Goal: Communication & Community: Answer question/provide support

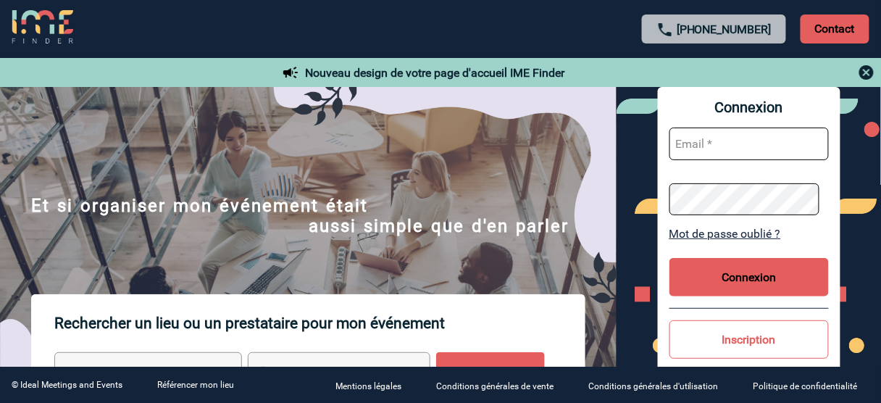
type input "tthiam@ime-groupe.com"
click at [754, 277] on button "Connexion" at bounding box center [748, 277] width 159 height 38
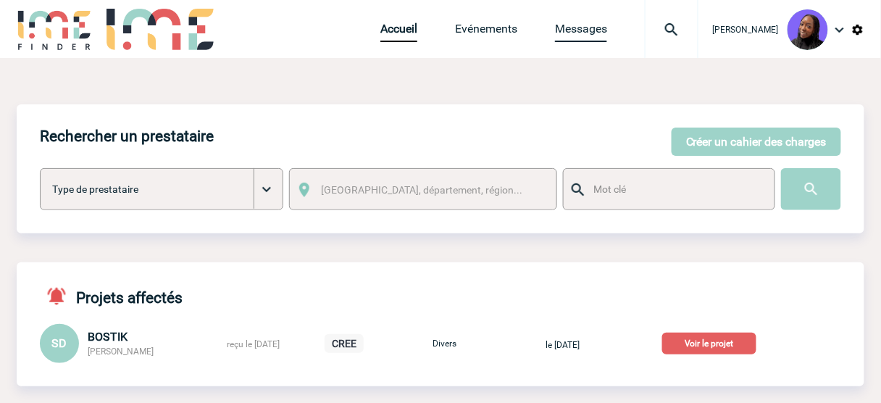
click at [589, 33] on link "Messages" at bounding box center [581, 32] width 52 height 20
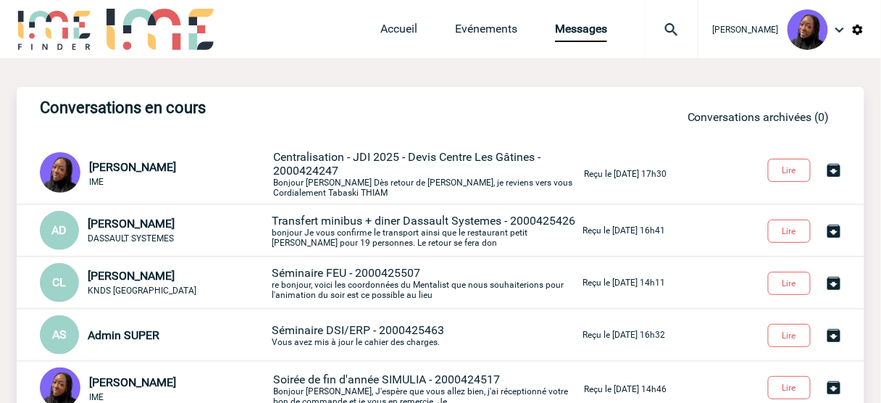
click at [350, 226] on span "Transfert minibus + diner Dassault Systemes - 2000425426" at bounding box center [423, 221] width 303 height 14
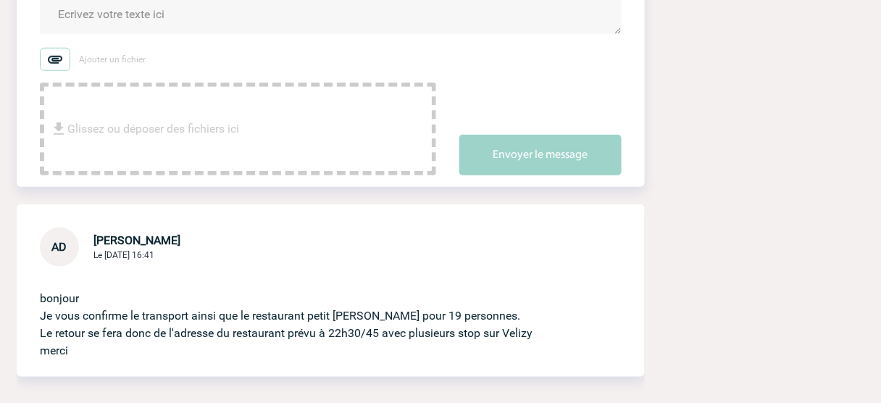
scroll to position [348, 0]
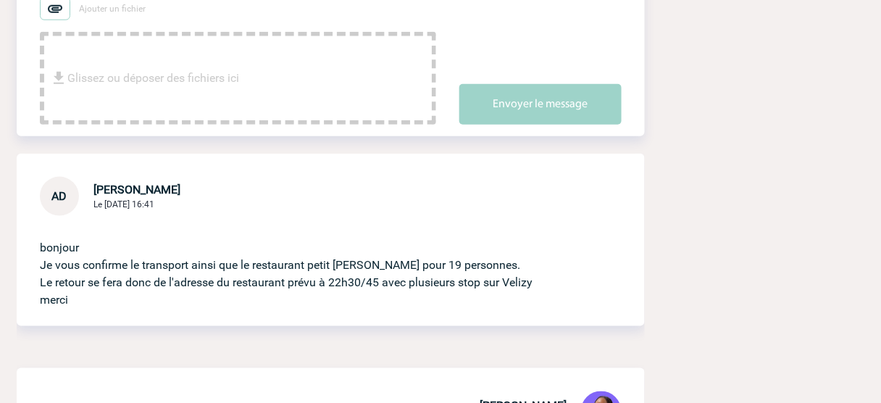
click at [204, 290] on p "bonjour Je vous confirme le transport ainsi que le restaurant petit victor Hugo…" at bounding box center [310, 262] width 541 height 93
click at [45, 283] on p "bonjour Je vous confirme le transport ainsi que le restaurant petit victor Hugo…" at bounding box center [310, 262] width 541 height 93
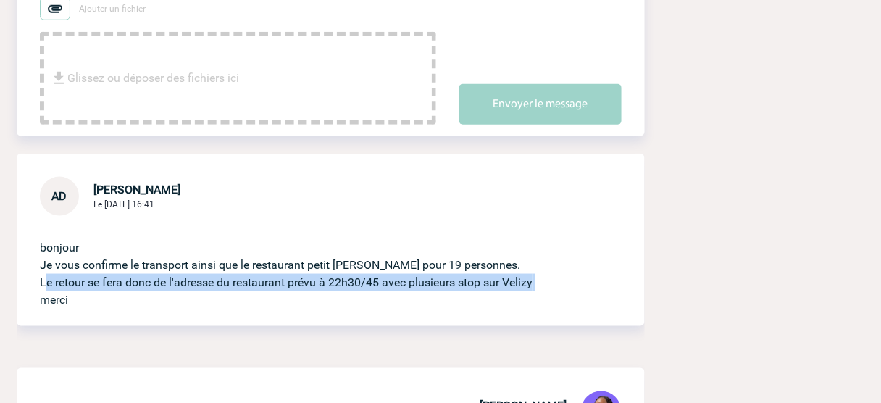
click at [45, 283] on p "bonjour Je vous confirme le transport ainsi que le restaurant petit victor Hugo…" at bounding box center [310, 262] width 541 height 93
copy p "Le retour se fera donc de l'adresse du restaurant prévu à 22h30/45 avec plusieu…"
